Goal: Navigation & Orientation: Go to known website

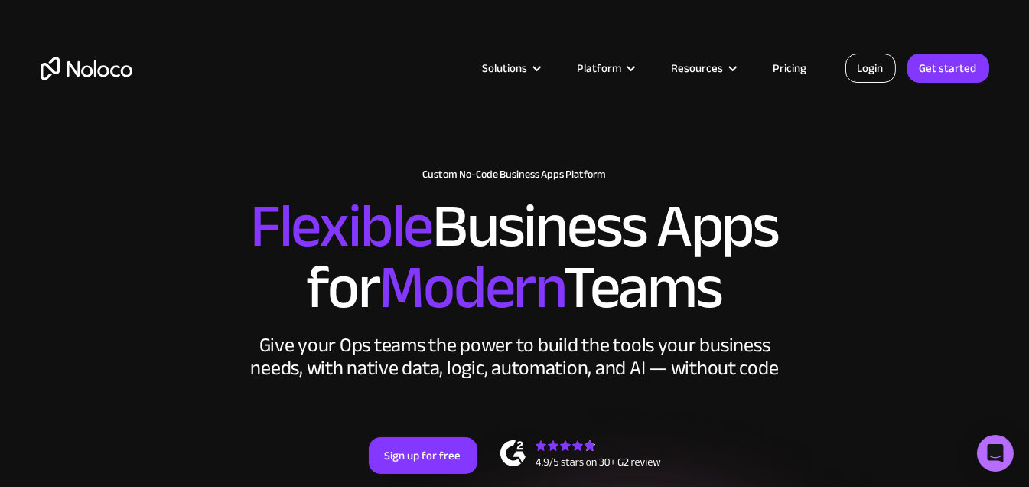
click at [873, 65] on link "Login" at bounding box center [870, 68] width 50 height 29
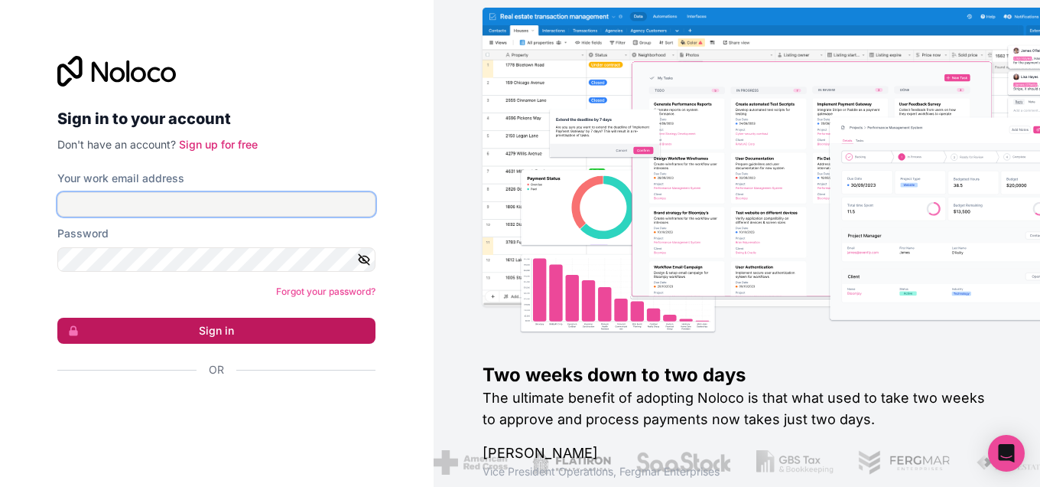
type input "[DOMAIN_NAME][EMAIL_ADDRESS][DOMAIN_NAME]"
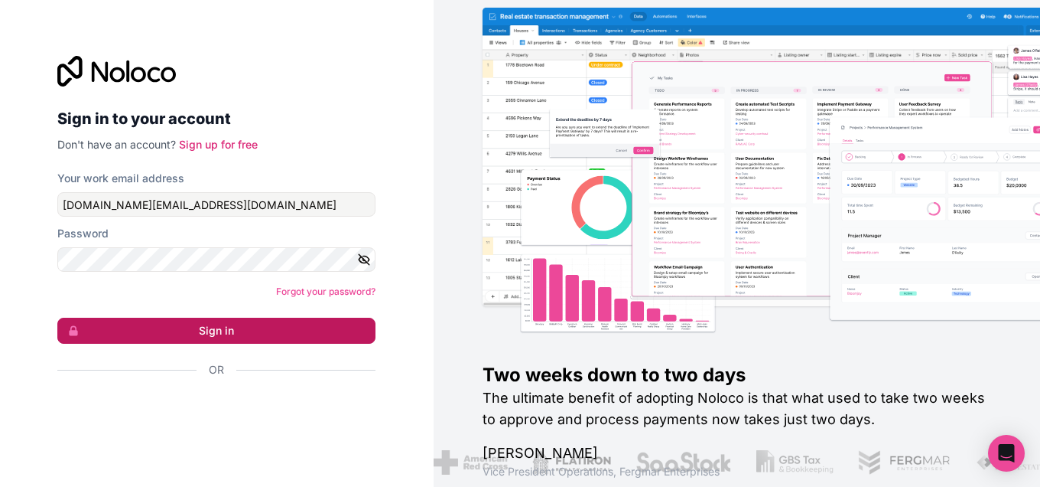
click at [287, 336] on button "Sign in" at bounding box center [216, 330] width 318 height 26
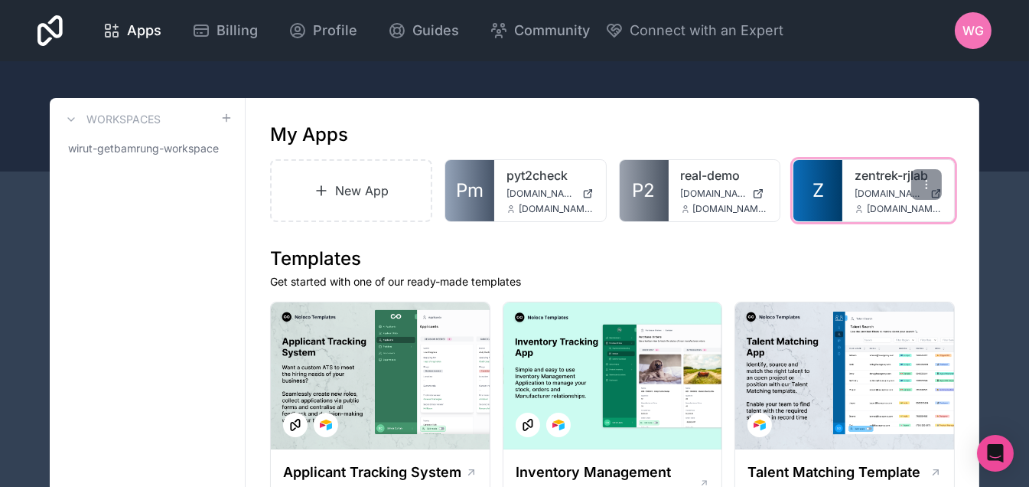
click at [819, 187] on span "Z" at bounding box center [817, 190] width 11 height 24
